Goal: Navigation & Orientation: Find specific page/section

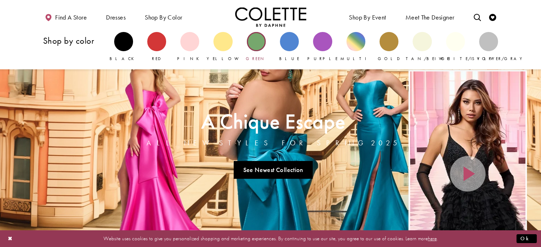
click at [255, 41] on div "Primary block" at bounding box center [256, 41] width 19 height 19
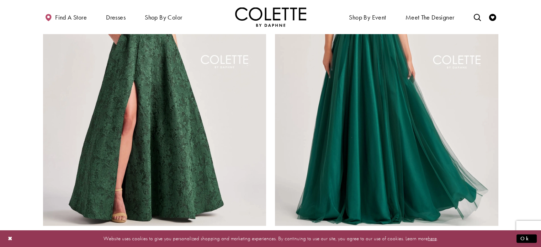
scroll to position [1388, 0]
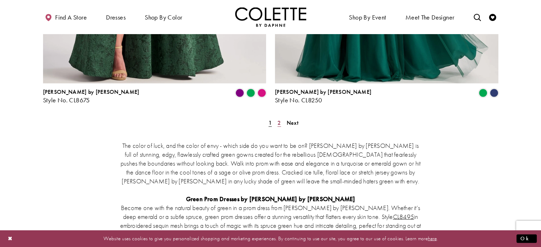
click at [279, 119] on span "2" at bounding box center [279, 122] width 3 height 7
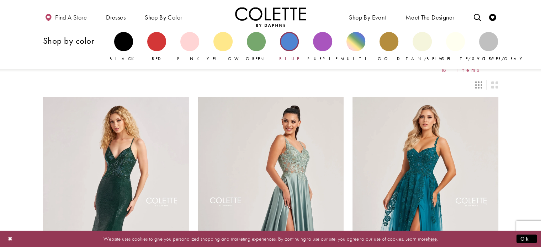
click at [292, 41] on div "Primary block" at bounding box center [289, 41] width 19 height 19
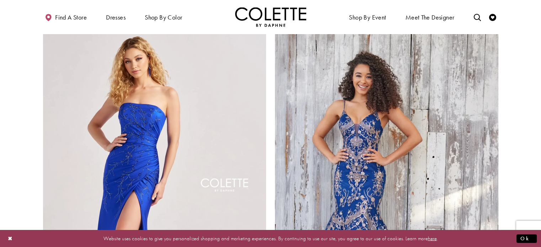
scroll to position [1281, 0]
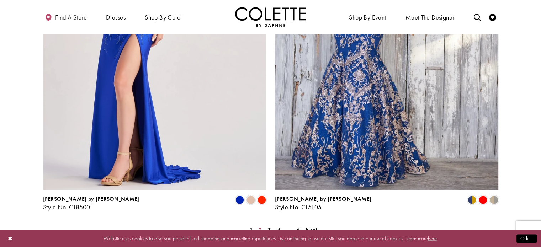
click at [260, 226] on span "2" at bounding box center [260, 229] width 3 height 7
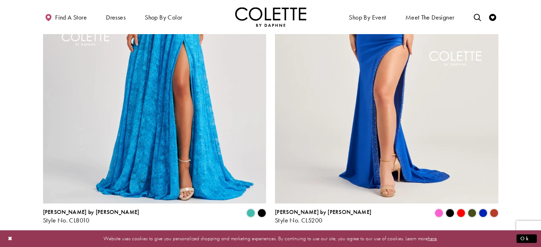
scroll to position [1319, 0]
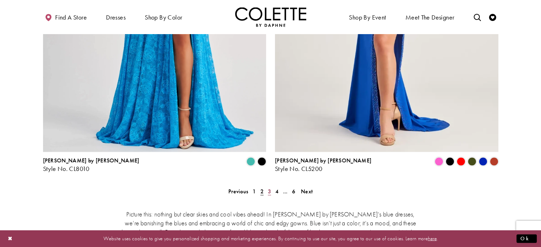
click at [269, 188] on span "3" at bounding box center [269, 191] width 3 height 7
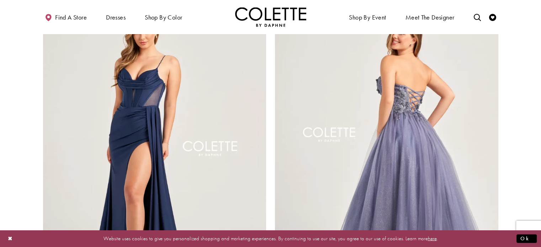
scroll to position [1284, 0]
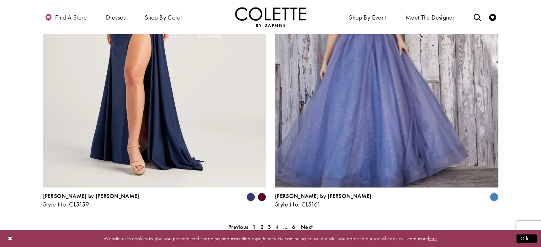
click at [277, 223] on span "4" at bounding box center [276, 226] width 3 height 7
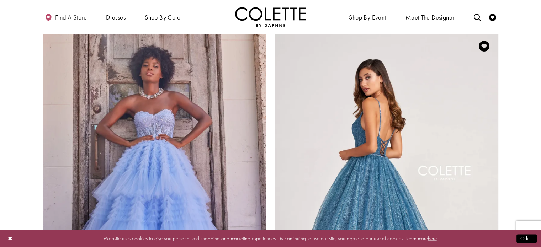
scroll to position [1248, 0]
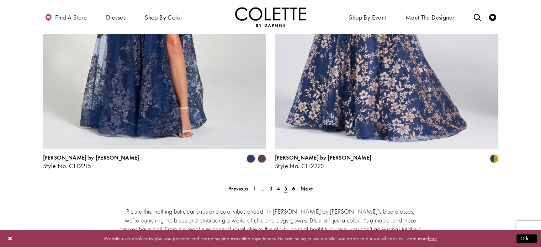
scroll to position [1355, 0]
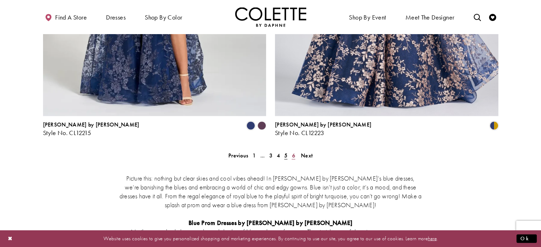
click at [292, 152] on span "6" at bounding box center [293, 155] width 3 height 7
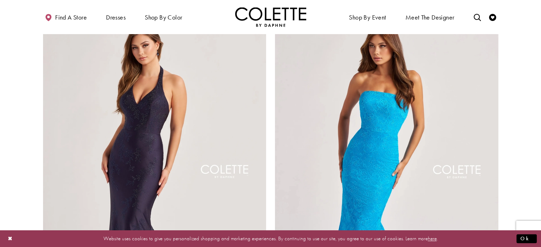
scroll to position [892, 0]
